Goal: Find specific page/section: Find specific page/section

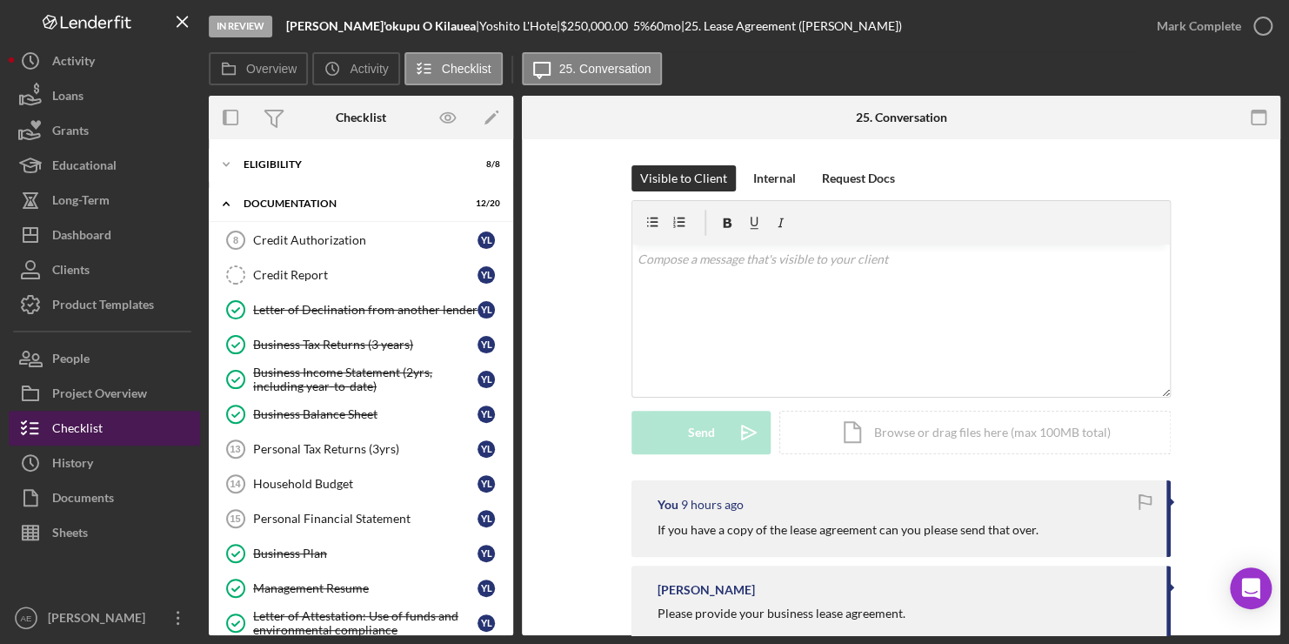
scroll to position [371, 0]
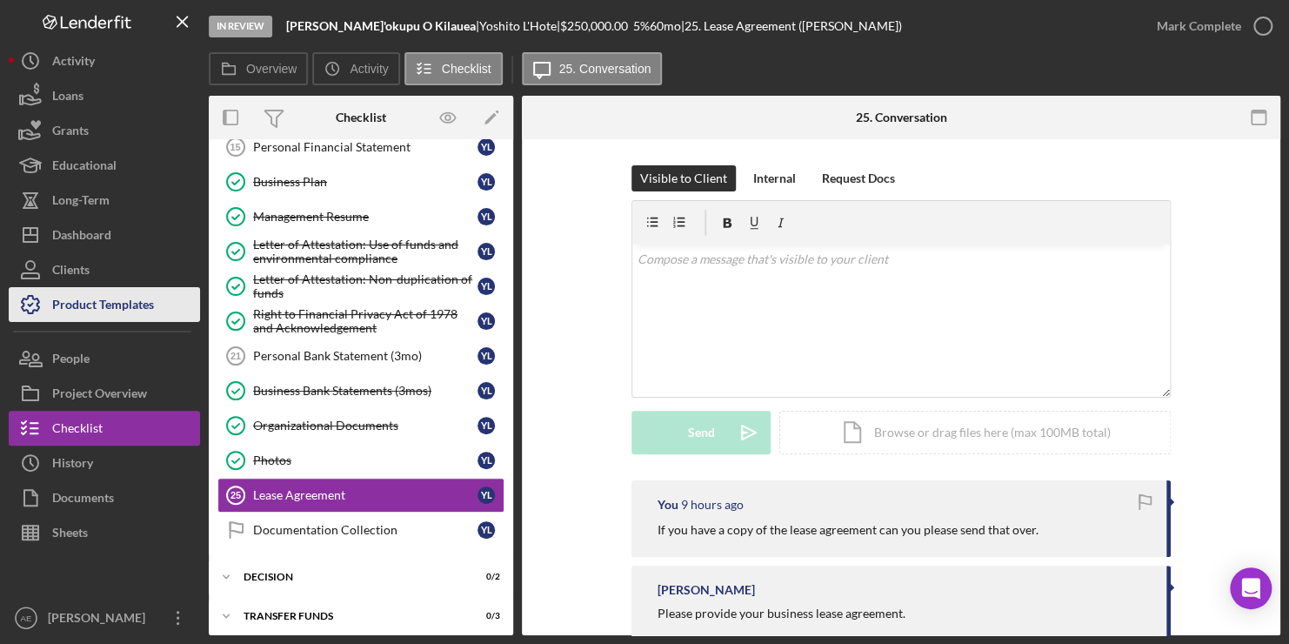
click at [62, 306] on div "Product Templates" at bounding box center [103, 306] width 102 height 39
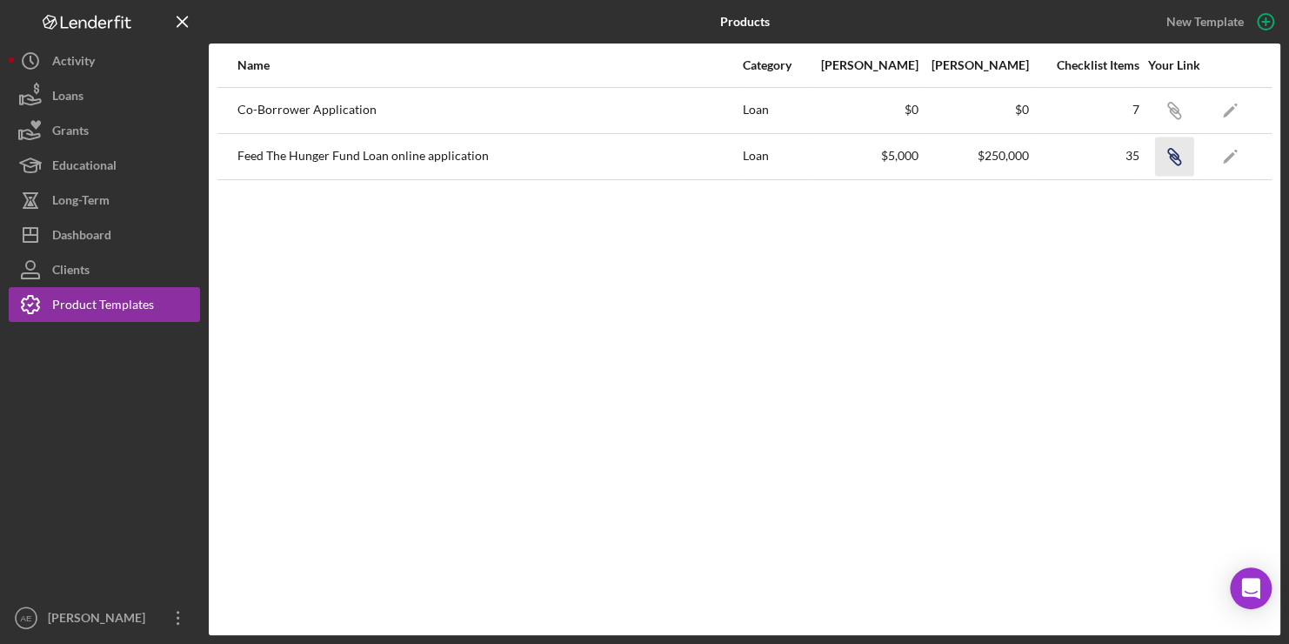
click at [1177, 162] on icon "Icon/Link" at bounding box center [1173, 156] width 39 height 39
